Goal: Task Accomplishment & Management: Manage account settings

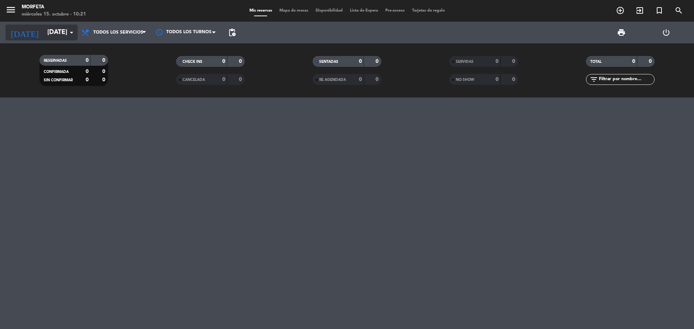
click at [54, 30] on input "[DATE]" at bounding box center [86, 32] width 84 height 14
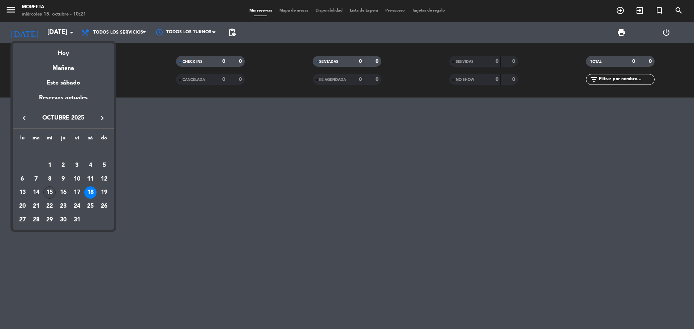
click at [52, 191] on div "15" at bounding box center [49, 193] width 12 height 12
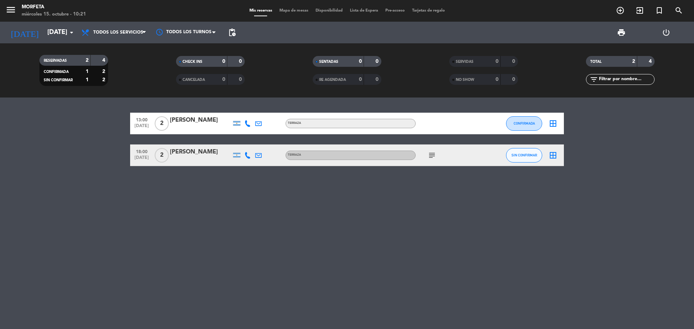
click at [431, 155] on icon "subject" at bounding box center [432, 155] width 9 height 9
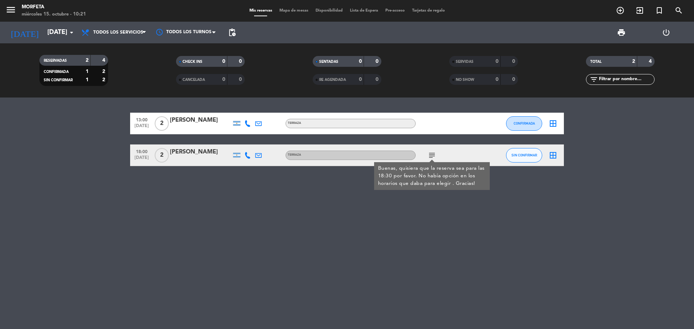
click at [246, 156] on icon at bounding box center [247, 155] width 7 height 7
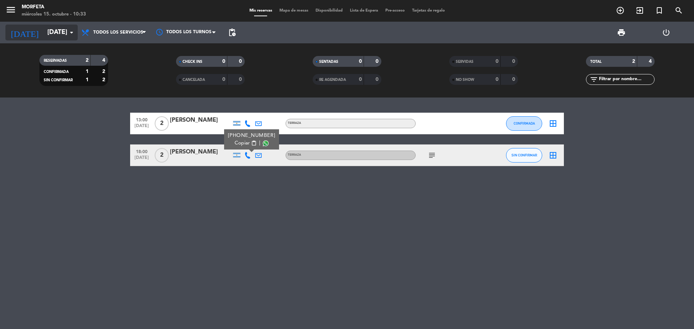
click at [61, 36] on input "[DATE]" at bounding box center [86, 32] width 84 height 14
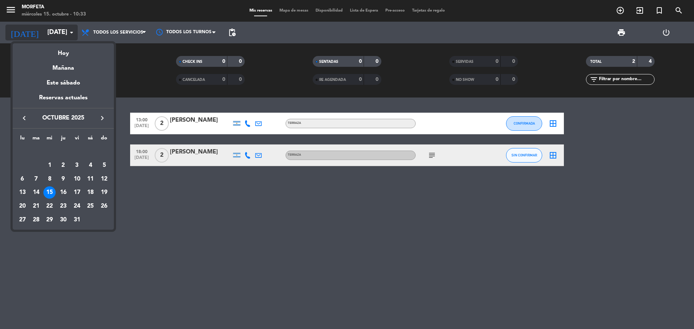
click at [61, 36] on div at bounding box center [347, 164] width 694 height 329
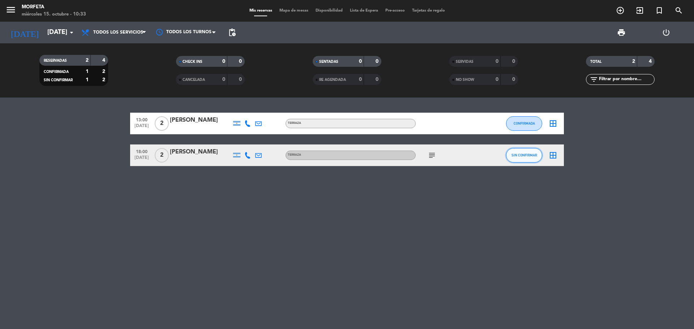
click at [521, 153] on button "SIN CONFIRMAR" at bounding box center [524, 155] width 36 height 14
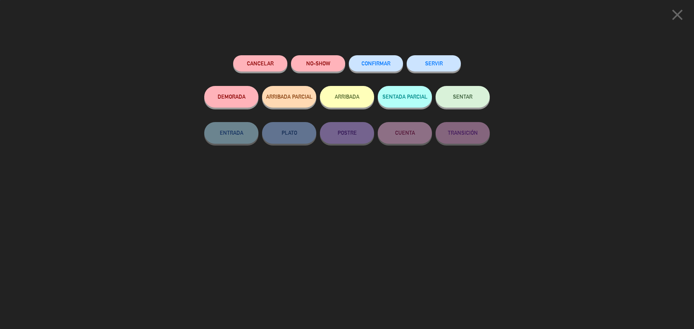
click at [378, 64] on span "CONFIRMAR" at bounding box center [376, 63] width 29 height 6
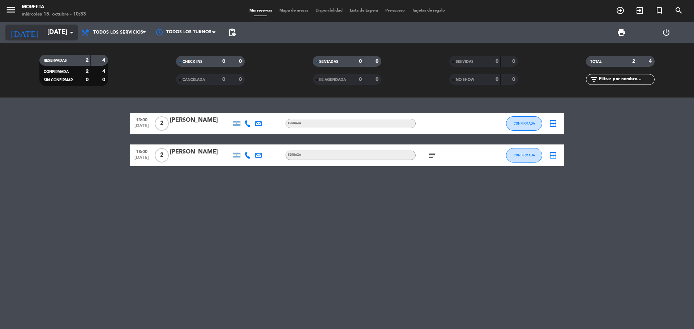
click at [44, 34] on input "[DATE]" at bounding box center [86, 32] width 84 height 14
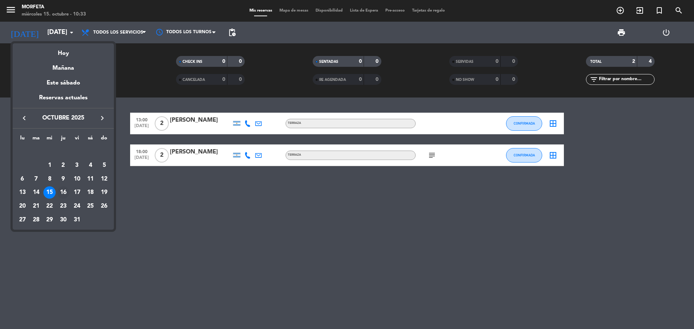
click at [61, 194] on div "16" at bounding box center [63, 193] width 12 height 12
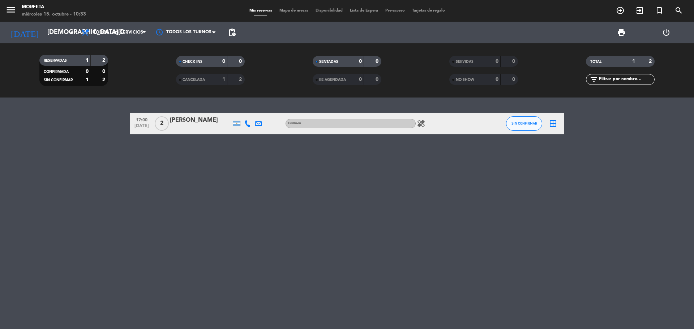
click at [425, 121] on icon "healing" at bounding box center [421, 123] width 9 height 9
click at [55, 30] on input "[DEMOGRAPHIC_DATA][DATE]" at bounding box center [86, 32] width 84 height 14
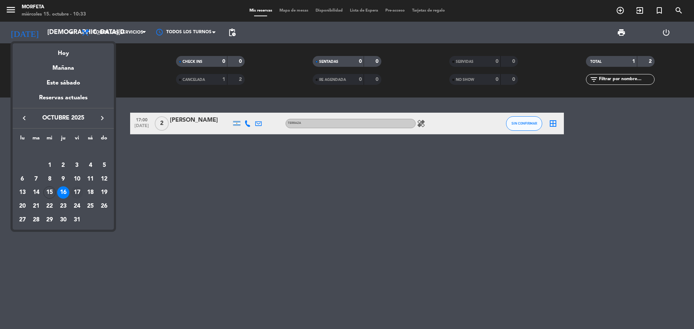
click at [75, 189] on div "17" at bounding box center [77, 193] width 12 height 12
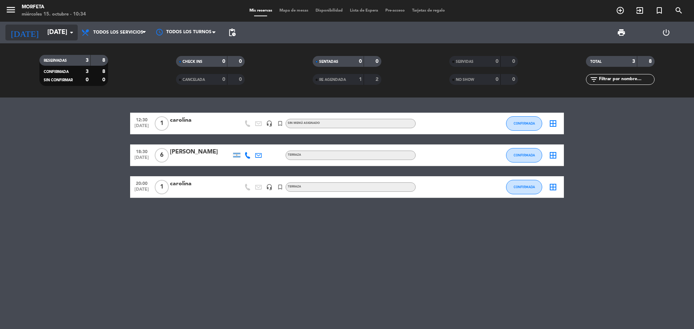
click at [59, 31] on input "[DATE]" at bounding box center [86, 32] width 84 height 14
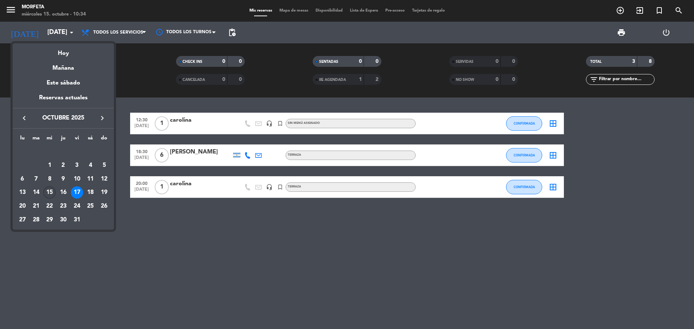
click at [52, 187] on div "15" at bounding box center [49, 193] width 12 height 12
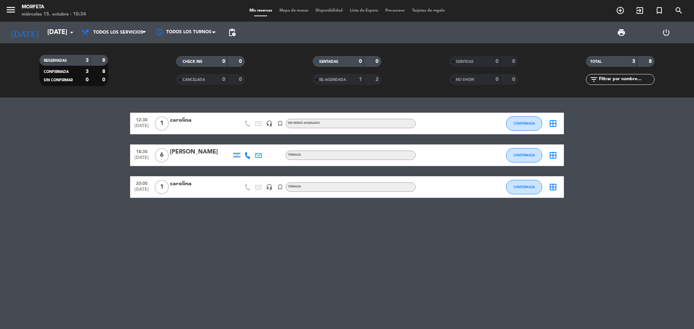
type input "[DATE]"
